Goal: Task Accomplishment & Management: Manage account settings

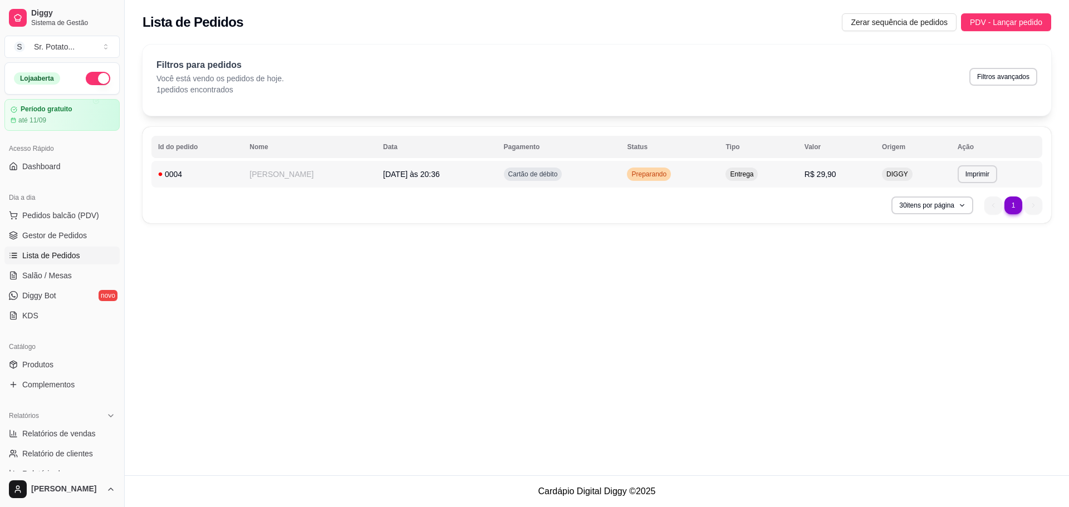
click at [383, 173] on span "06/09/25 às 20:36" at bounding box center [411, 174] width 57 height 9
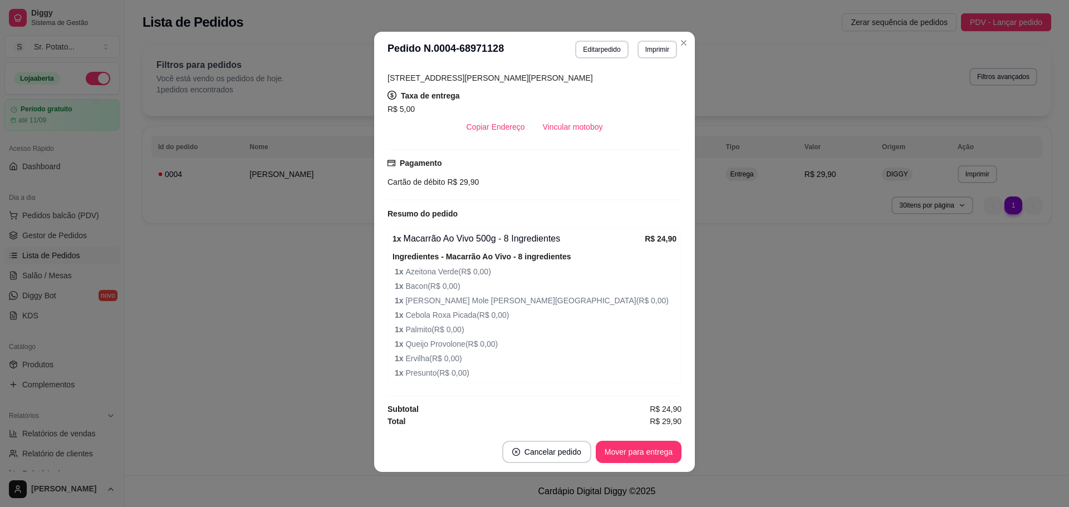
scroll to position [2, 0]
drag, startPoint x: 439, startPoint y: 242, endPoint x: 528, endPoint y: 244, distance: 89.7
click at [528, 244] on div "1 x Macarrão Ao Vivo 500g - 8 Ingredientes" at bounding box center [519, 238] width 252 height 13
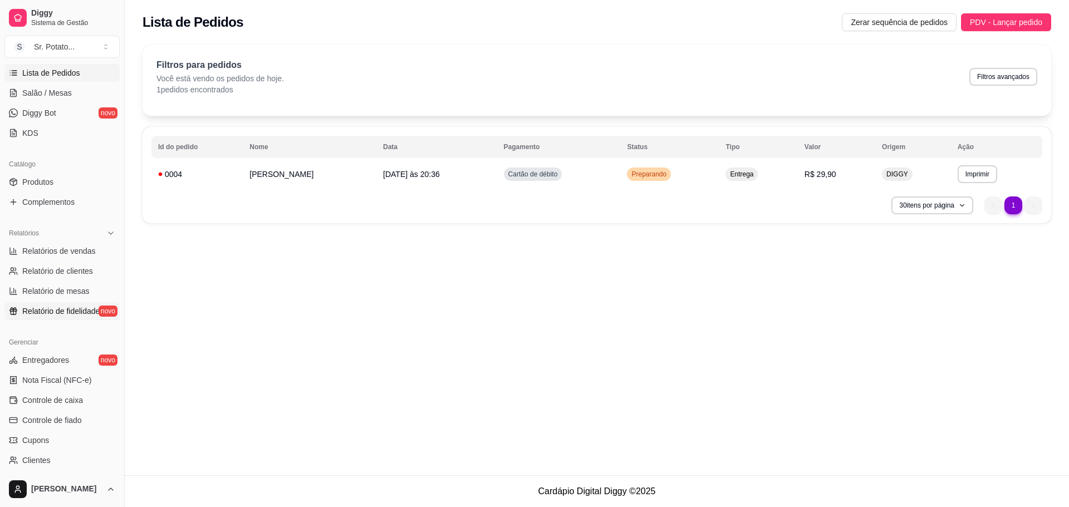
scroll to position [71, 0]
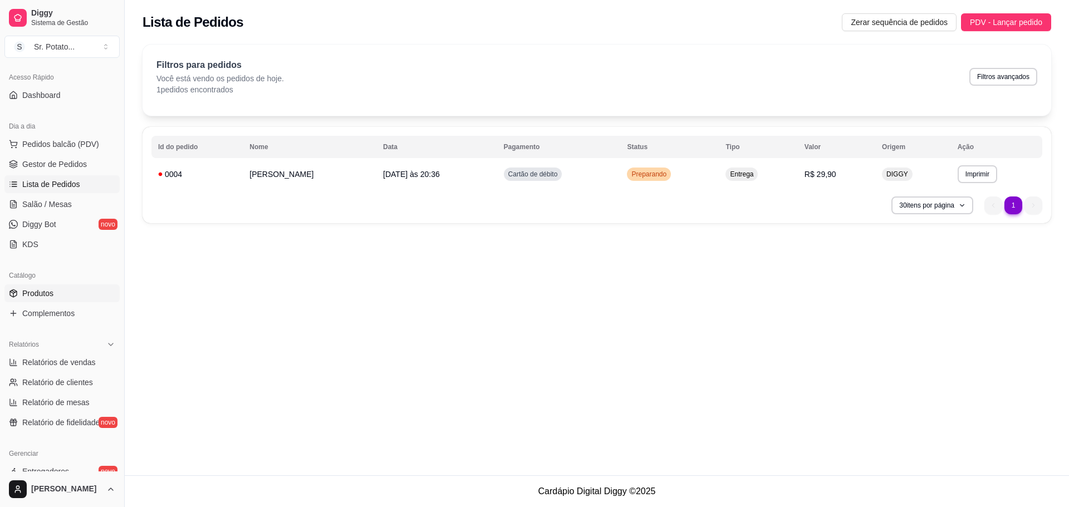
click at [58, 294] on link "Produtos" at bounding box center [61, 293] width 115 height 18
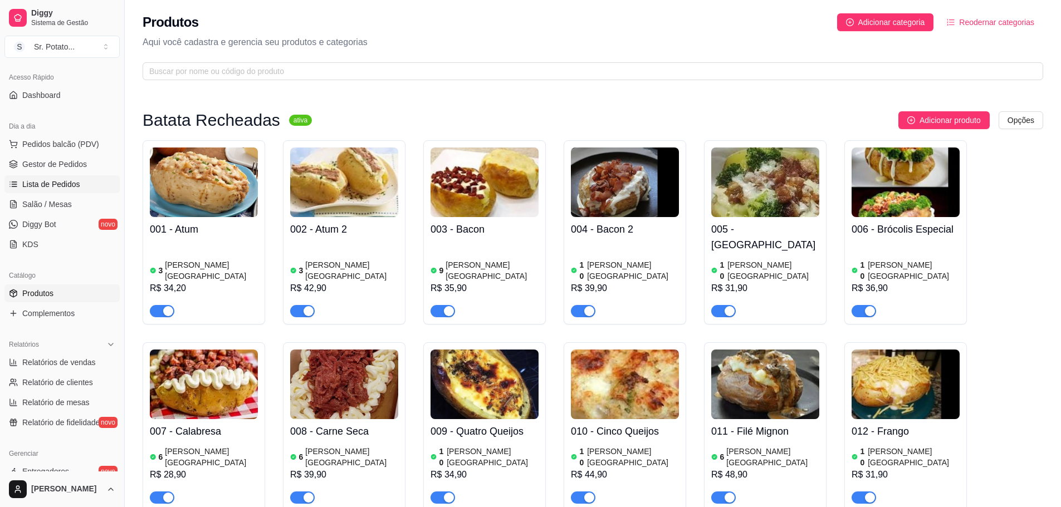
click at [68, 175] on link "Lista de Pedidos" at bounding box center [61, 184] width 115 height 18
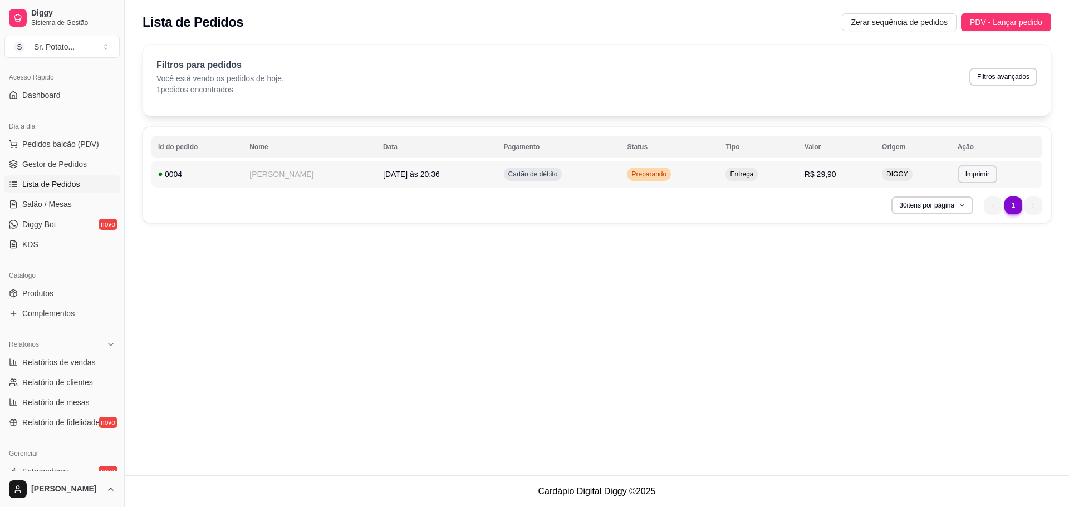
click at [383, 171] on span "06/09/25 às 20:36" at bounding box center [411, 174] width 57 height 9
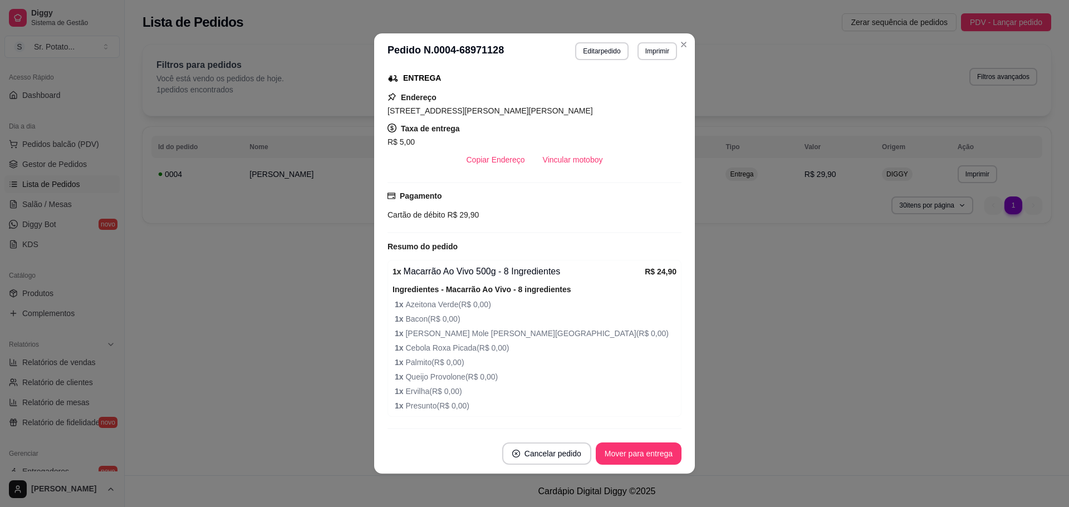
scroll to position [210, 0]
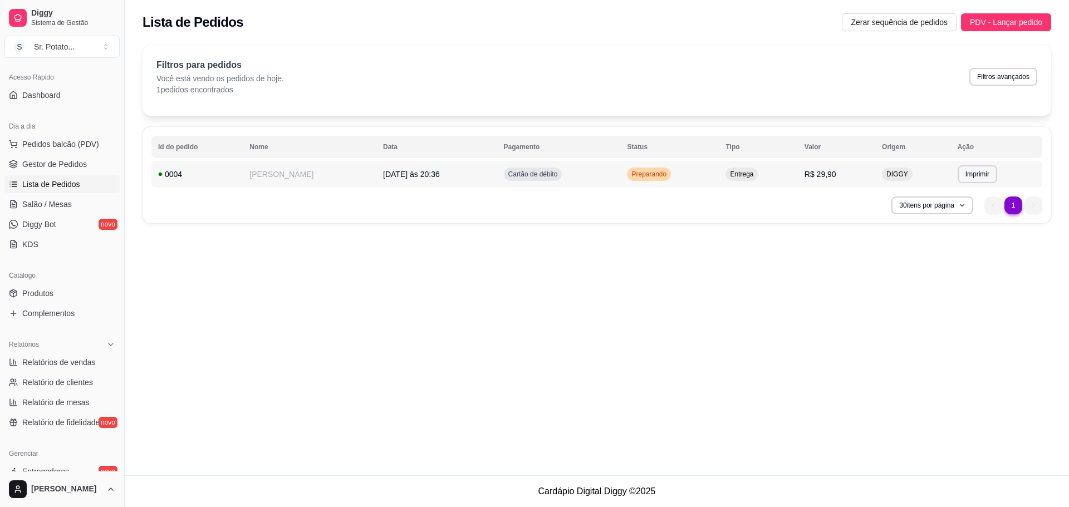
click at [289, 175] on td "Jussara Lagacci" at bounding box center [310, 174] width 134 height 27
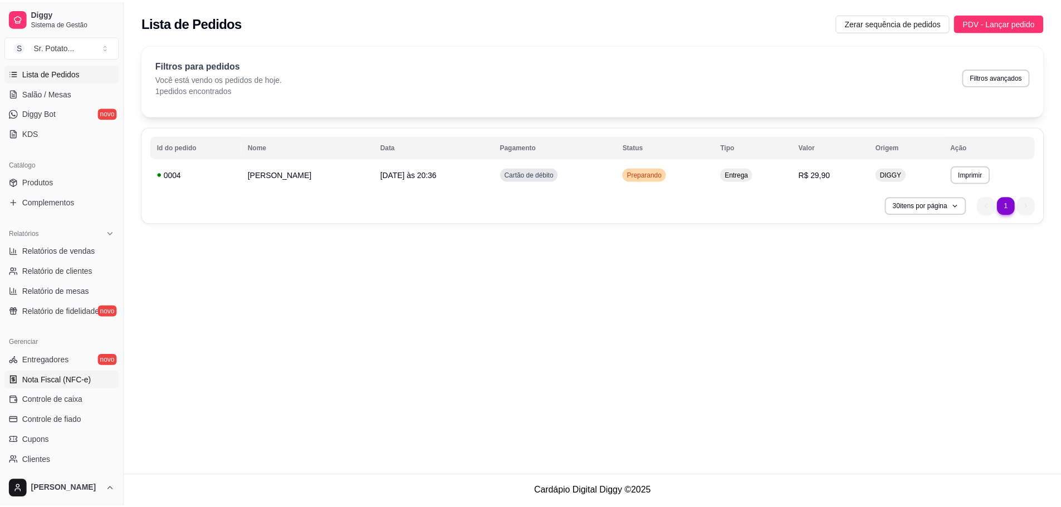
scroll to position [71, 0]
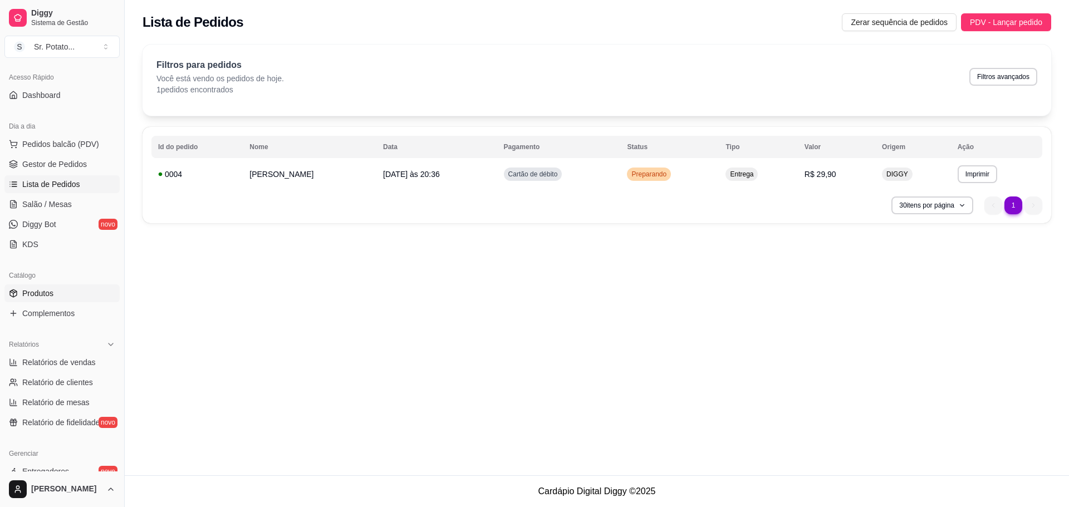
click at [43, 298] on span "Produtos" at bounding box center [37, 293] width 31 height 11
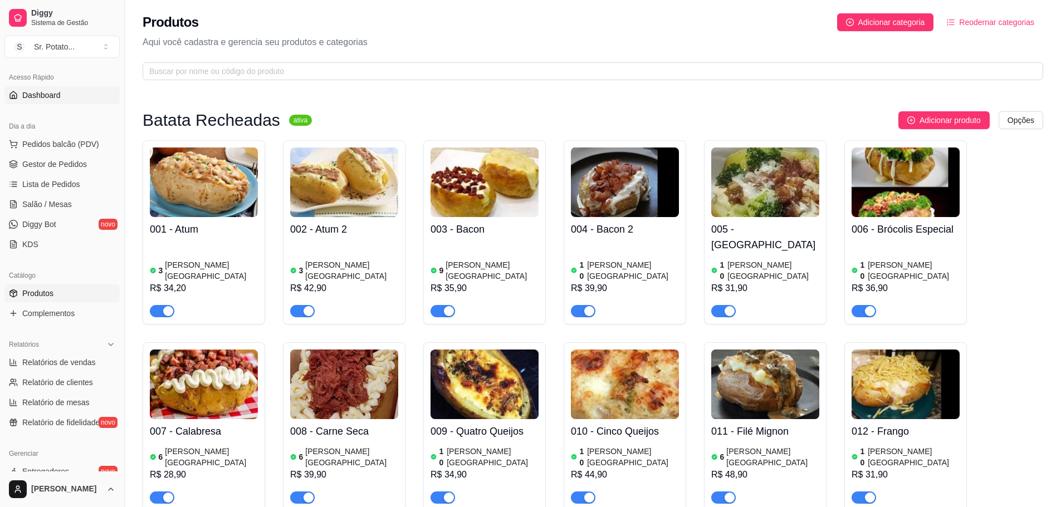
click at [68, 95] on link "Dashboard" at bounding box center [61, 95] width 115 height 18
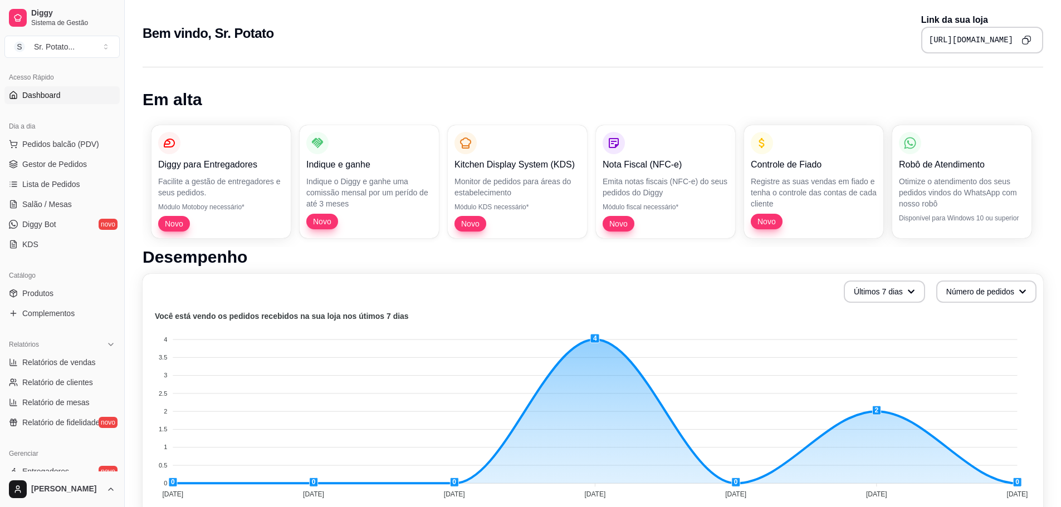
click at [1022, 40] on icon "Copy to clipboard" at bounding box center [1025, 39] width 9 height 9
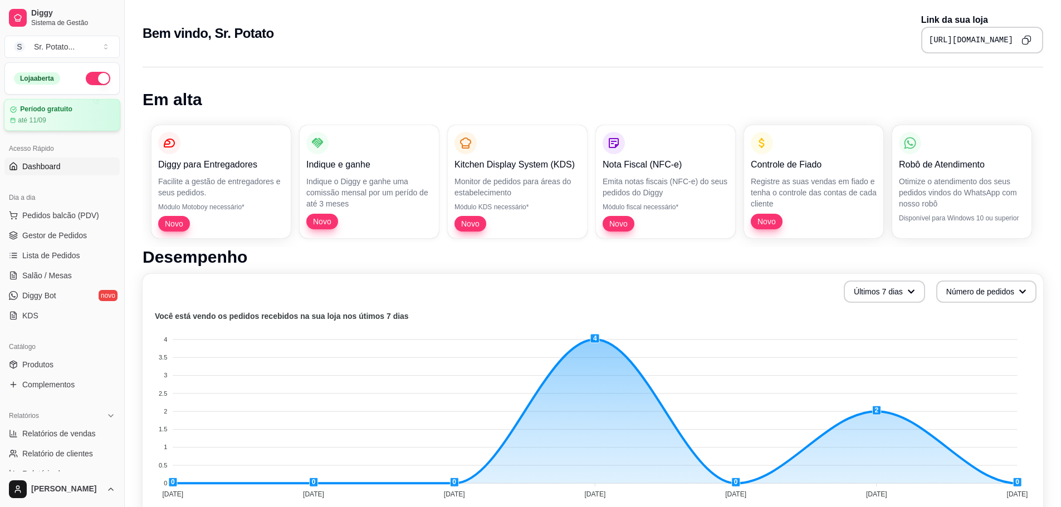
click at [49, 107] on article "Período gratuito" at bounding box center [46, 109] width 52 height 8
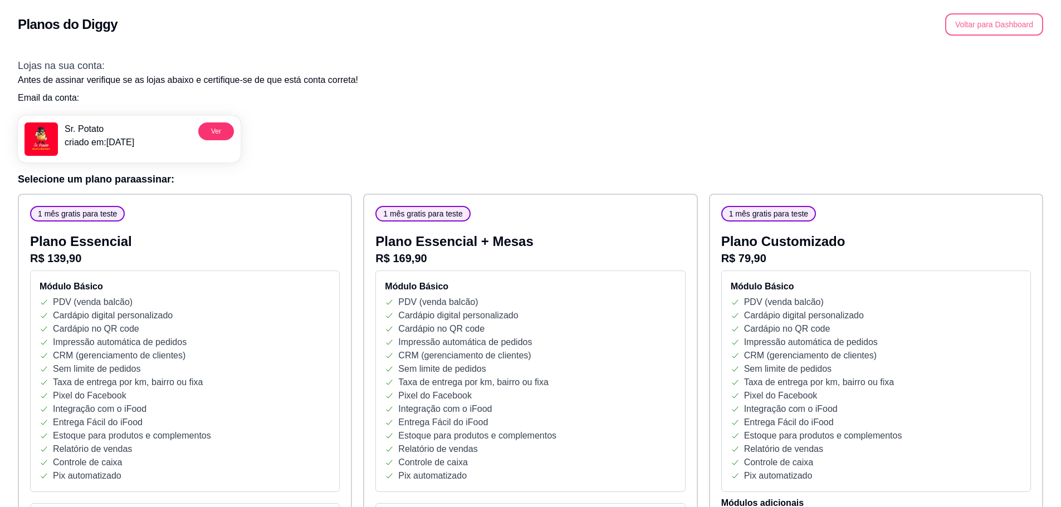
click at [998, 30] on button "Voltar para Dashboard" at bounding box center [994, 24] width 98 height 22
